Goal: Navigation & Orientation: Find specific page/section

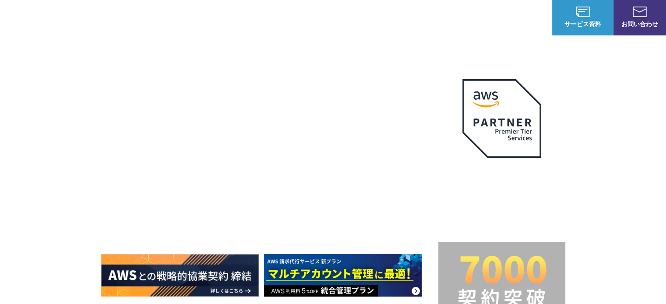
click at [126, 17] on span "NHN テコラス AWS総合支援サービス" at bounding box center [132, 17] width 63 height 18
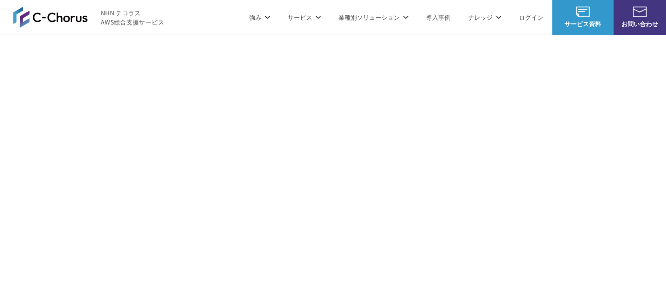
scroll to position [5279, 0]
click at [268, 21] on p "強み" at bounding box center [259, 17] width 21 height 9
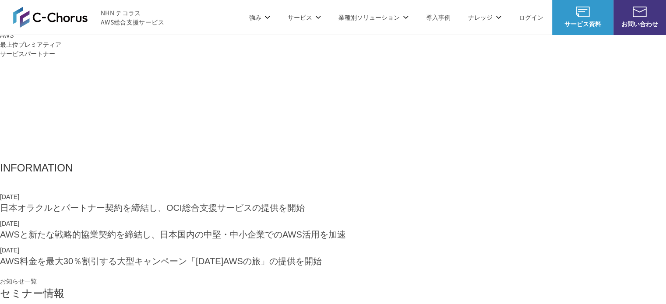
scroll to position [0, 0]
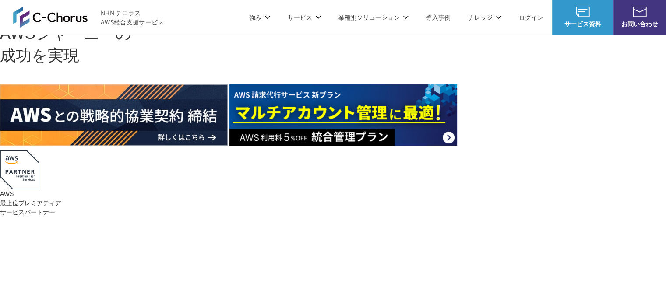
click at [469, 80] on ul "Google Cloud 請求代行サービス Google Cloud プロフェッショナルサービス Google Cloud 監視・運用代行サービス Googl…" at bounding box center [507, 151] width 133 height 162
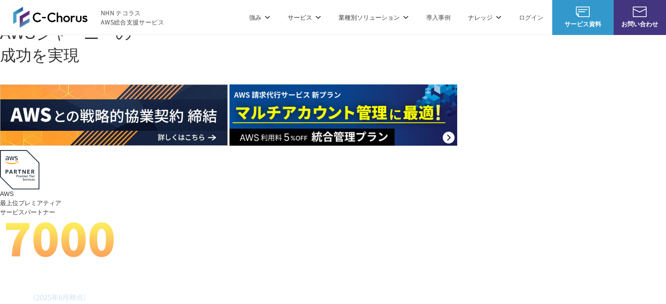
click at [460, 75] on link "Google Cloud 請求代行サービス" at bounding box center [501, 74] width 89 height 9
